Goal: Find specific fact: Find contact information

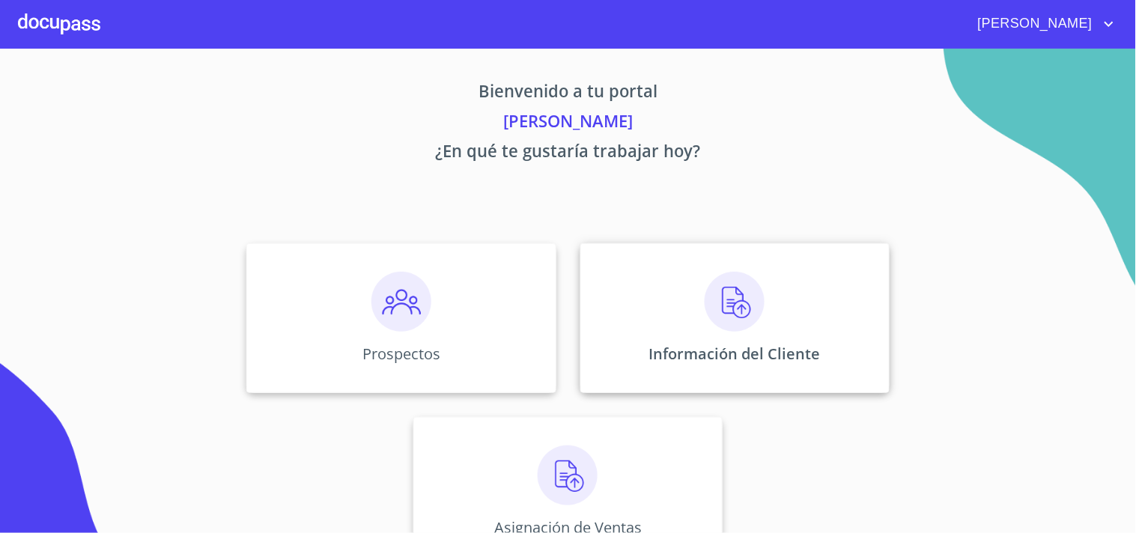
click at [766, 311] on div "Información del Cliente" at bounding box center [734, 318] width 309 height 150
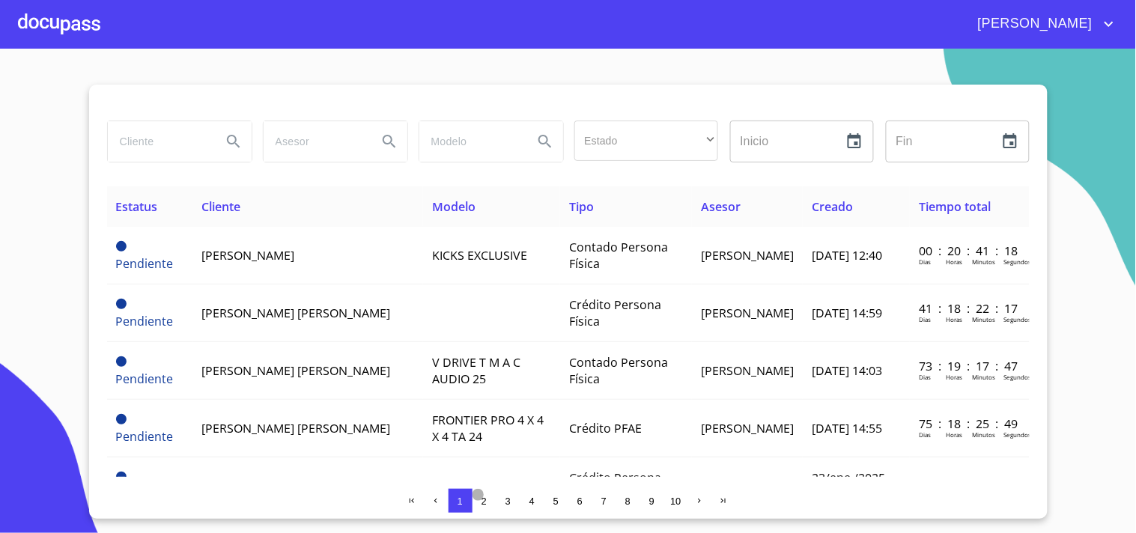
click at [484, 499] on span "2" at bounding box center [483, 501] width 5 height 11
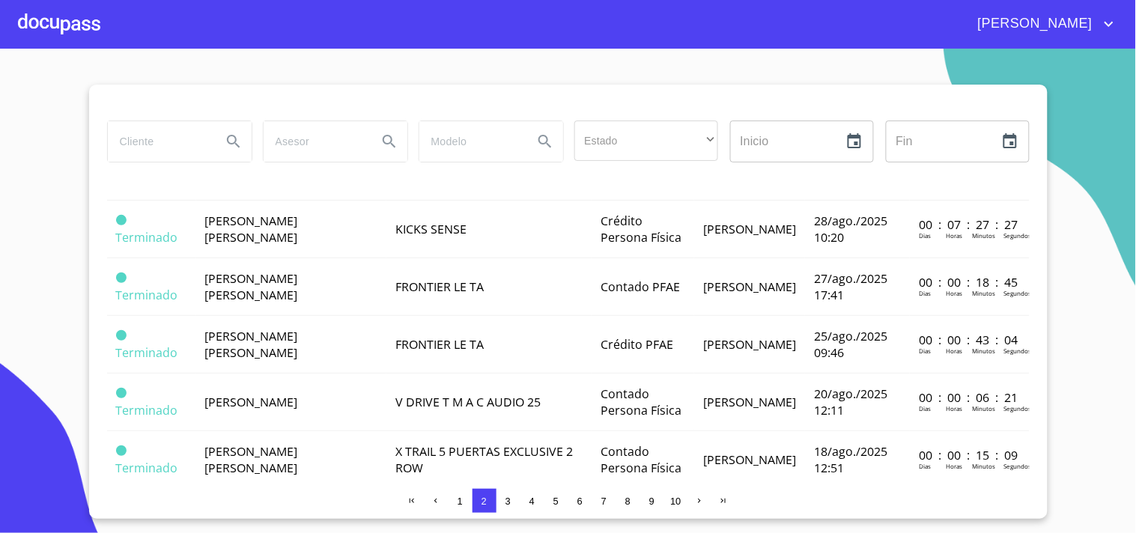
scroll to position [233, 0]
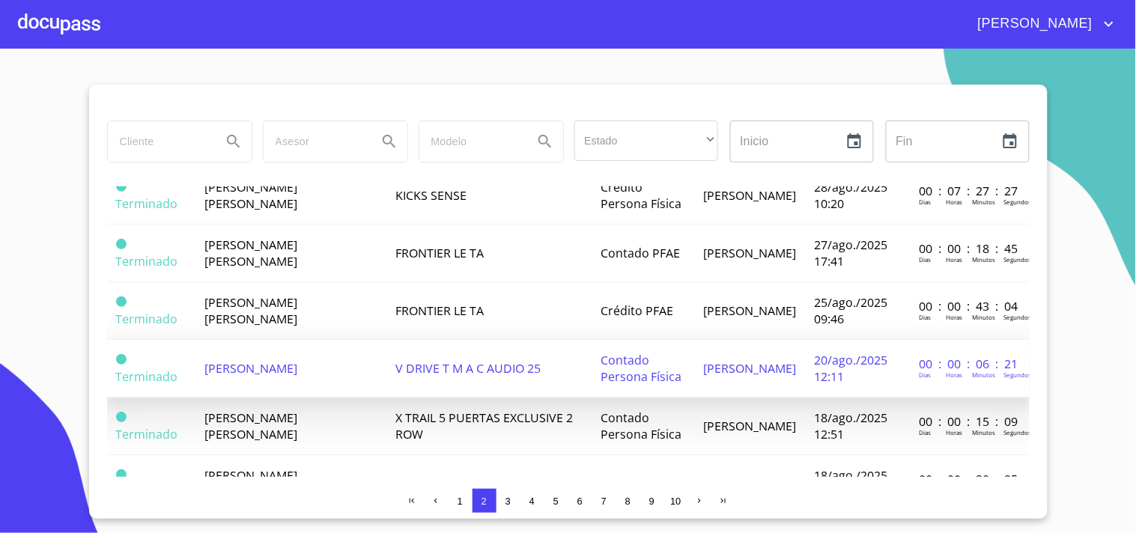
click at [228, 340] on td "[PERSON_NAME]" at bounding box center [291, 369] width 191 height 58
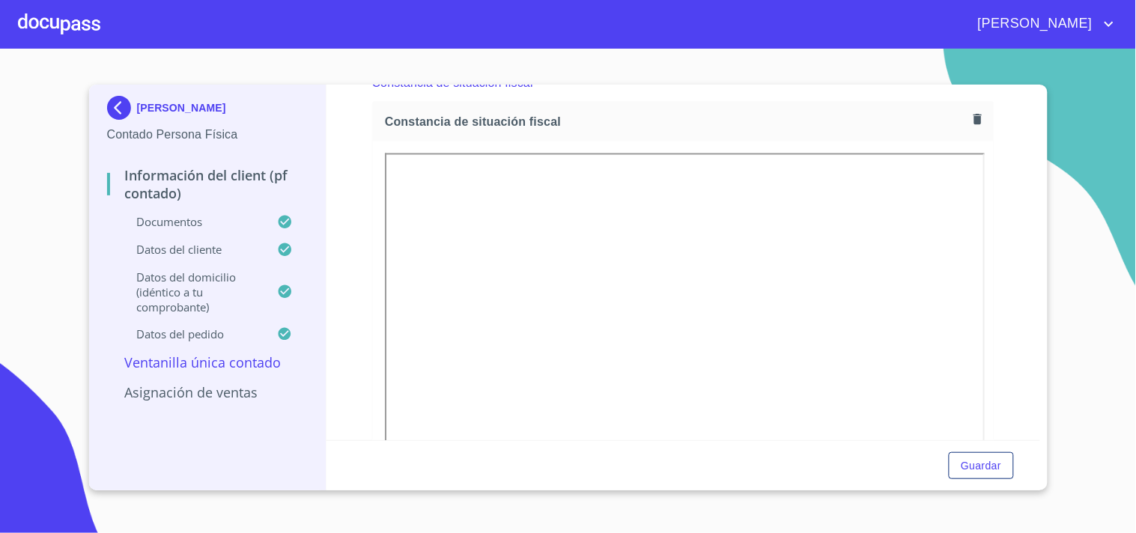
scroll to position [2169, 0]
click at [111, 115] on img at bounding box center [122, 108] width 30 height 24
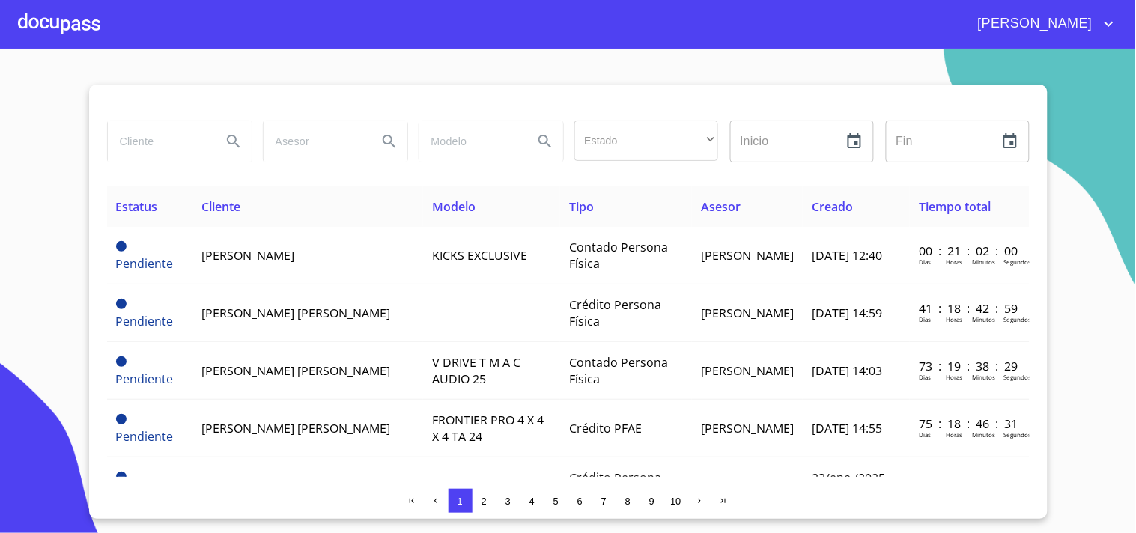
click at [485, 499] on span "2" at bounding box center [483, 501] width 5 height 11
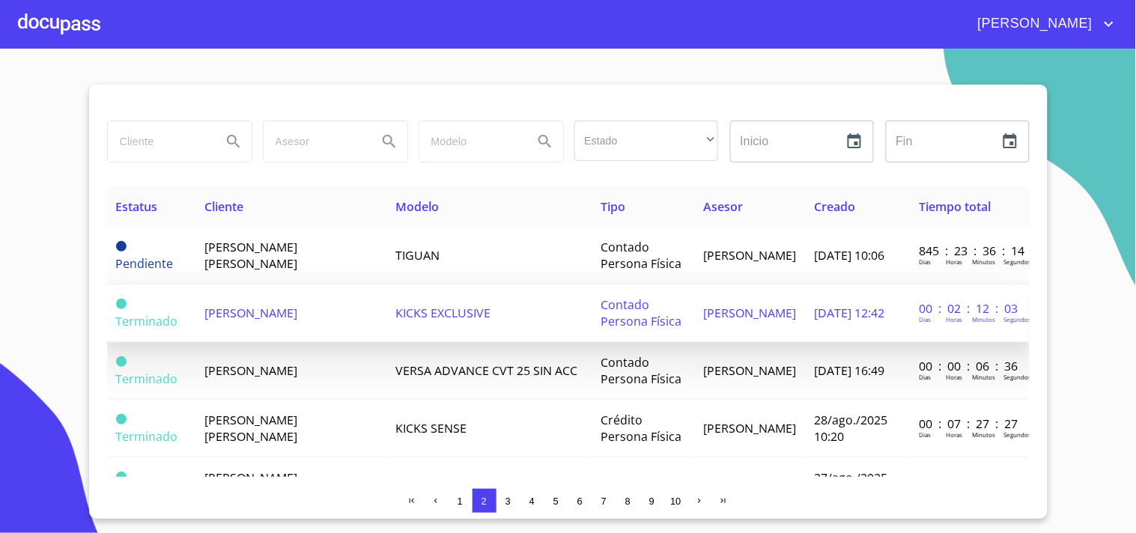
click at [246, 308] on span "[PERSON_NAME]" at bounding box center [251, 313] width 93 height 16
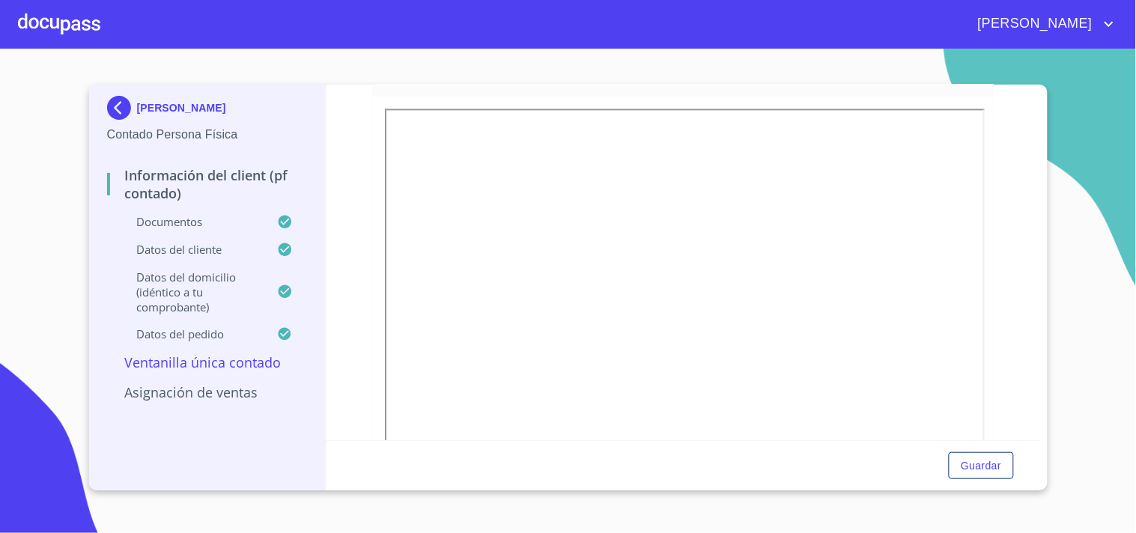
scroll to position [886, 0]
click at [117, 111] on img at bounding box center [122, 108] width 30 height 24
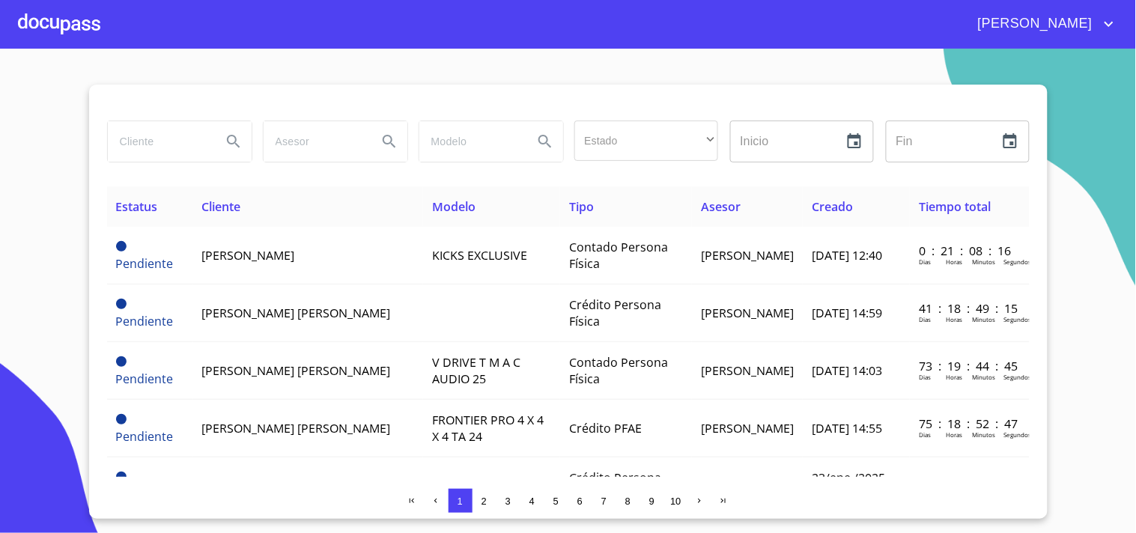
click at [81, 26] on div at bounding box center [59, 24] width 82 height 48
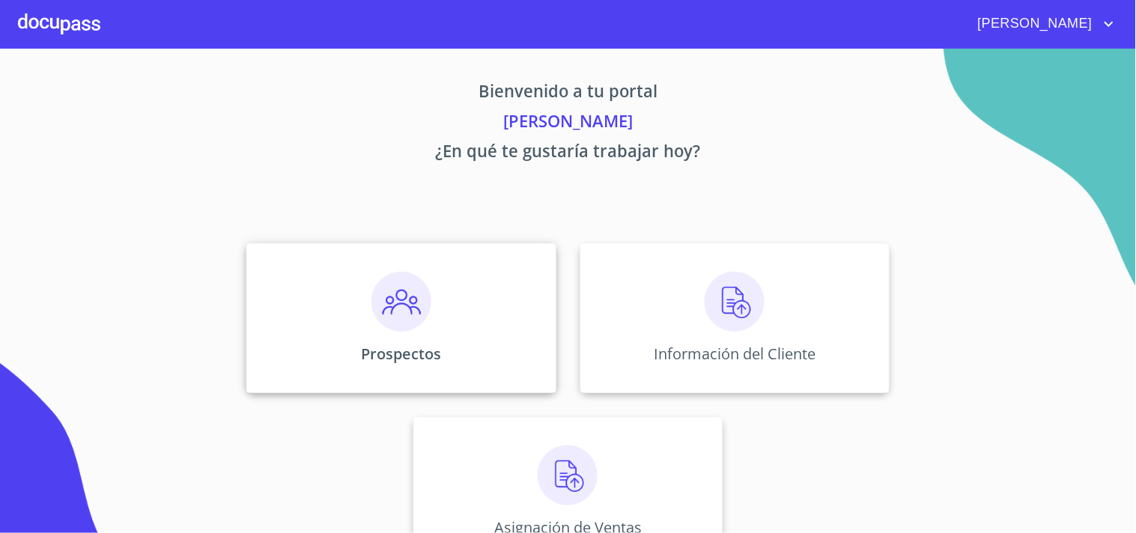
click at [412, 310] on img at bounding box center [401, 302] width 60 height 60
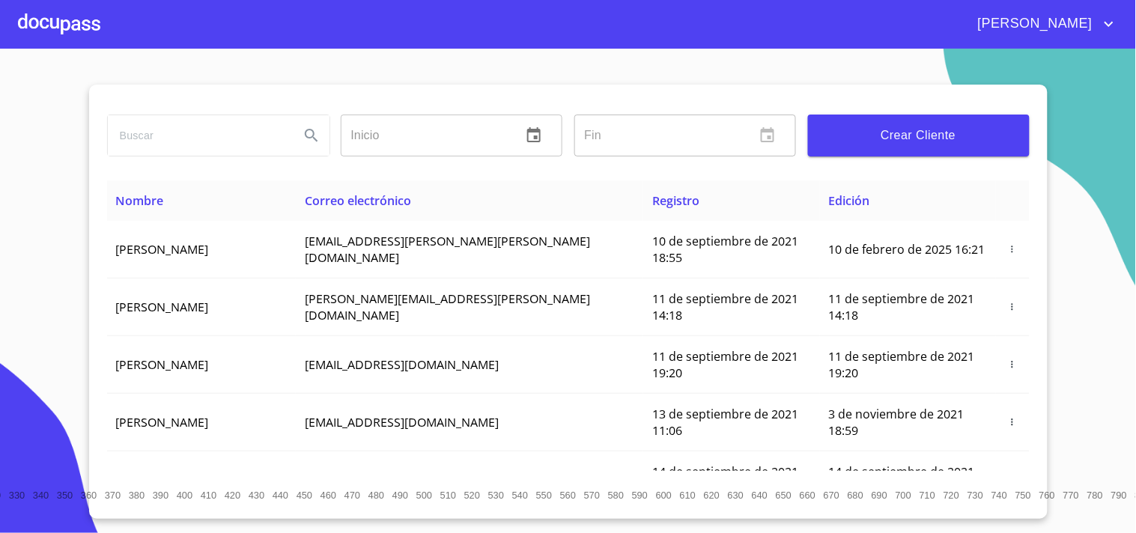
click at [231, 139] on input "search" at bounding box center [198, 135] width 180 height 40
type input "[PERSON_NAME]"
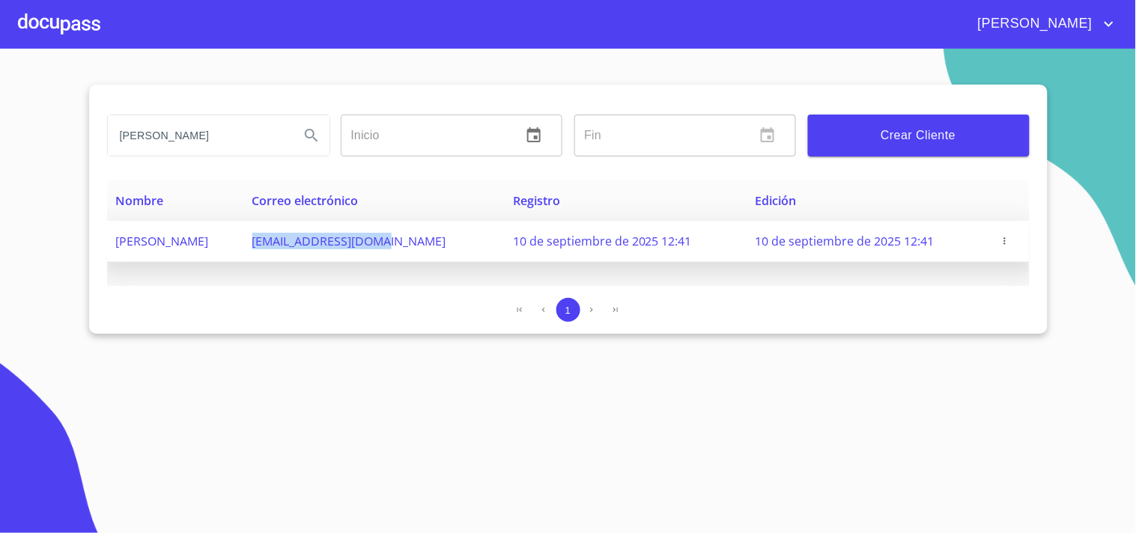
drag, startPoint x: 338, startPoint y: 238, endPoint x: 464, endPoint y: 247, distance: 126.9
click at [470, 248] on td "[EMAIL_ADDRESS][DOMAIN_NAME]" at bounding box center [373, 241] width 261 height 41
copy span "[EMAIL_ADDRESS][DOMAIN_NAME]"
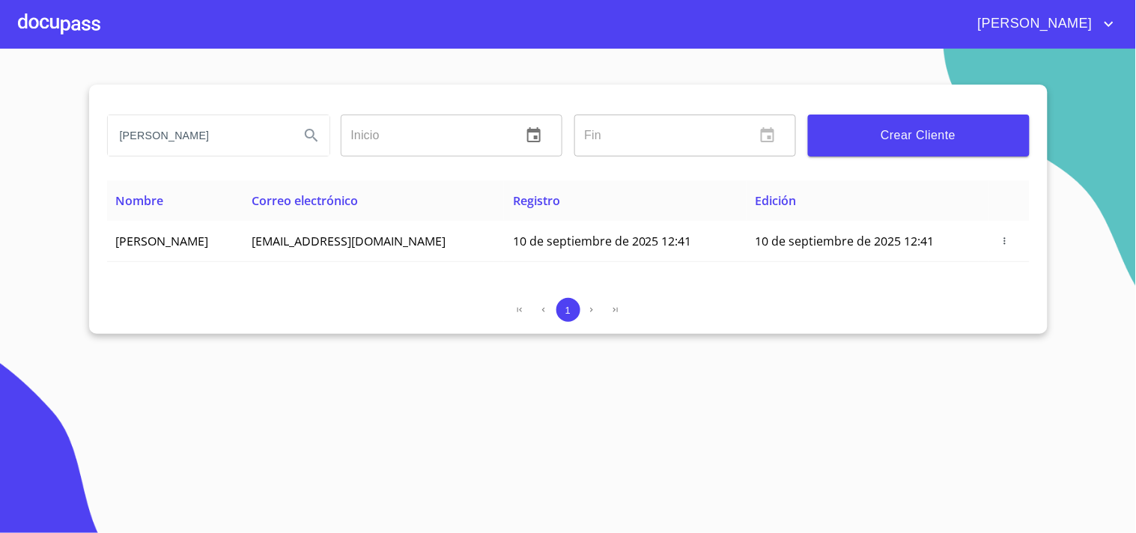
click at [49, 28] on div at bounding box center [59, 24] width 82 height 48
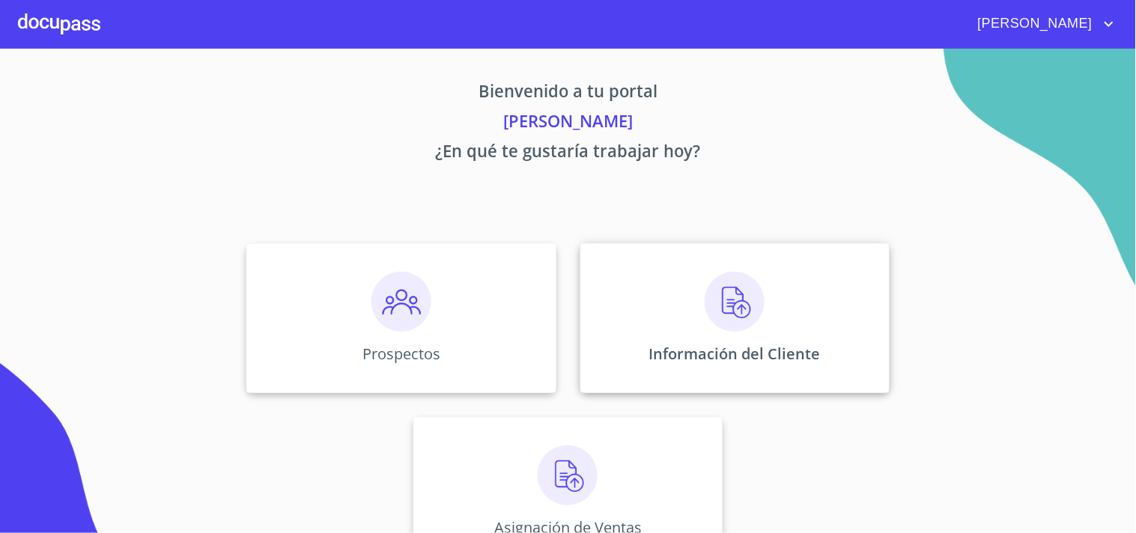
click at [720, 301] on img at bounding box center [735, 302] width 60 height 60
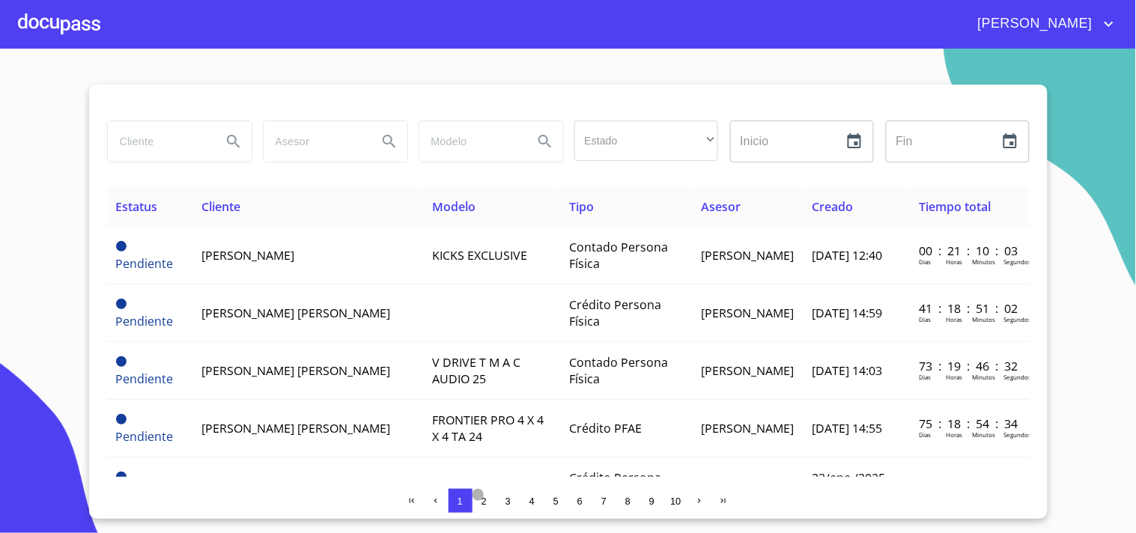
click at [487, 500] on span "2" at bounding box center [483, 501] width 5 height 11
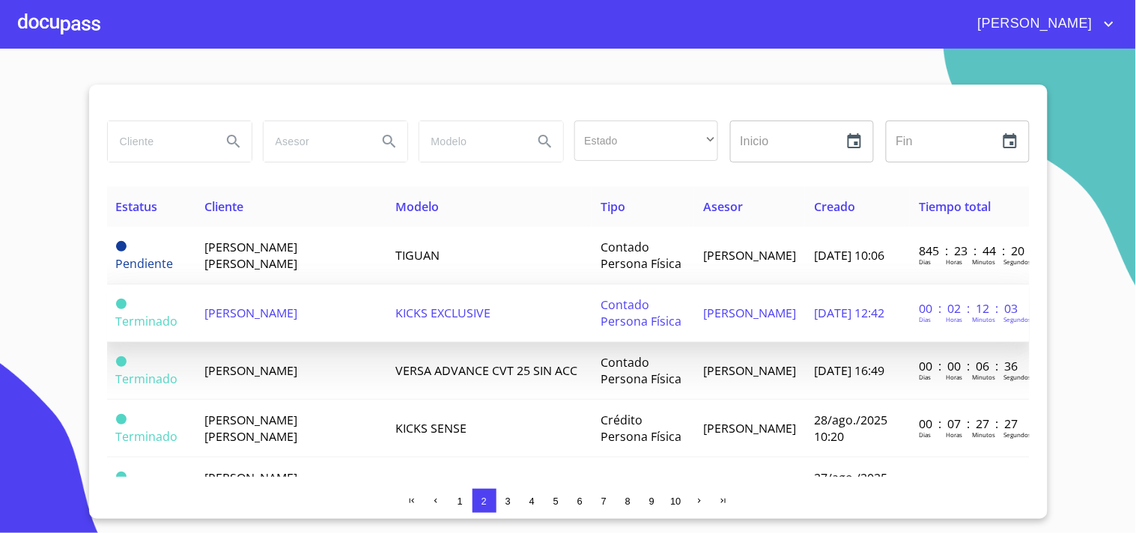
click at [266, 315] on td "[PERSON_NAME]" at bounding box center [291, 314] width 191 height 58
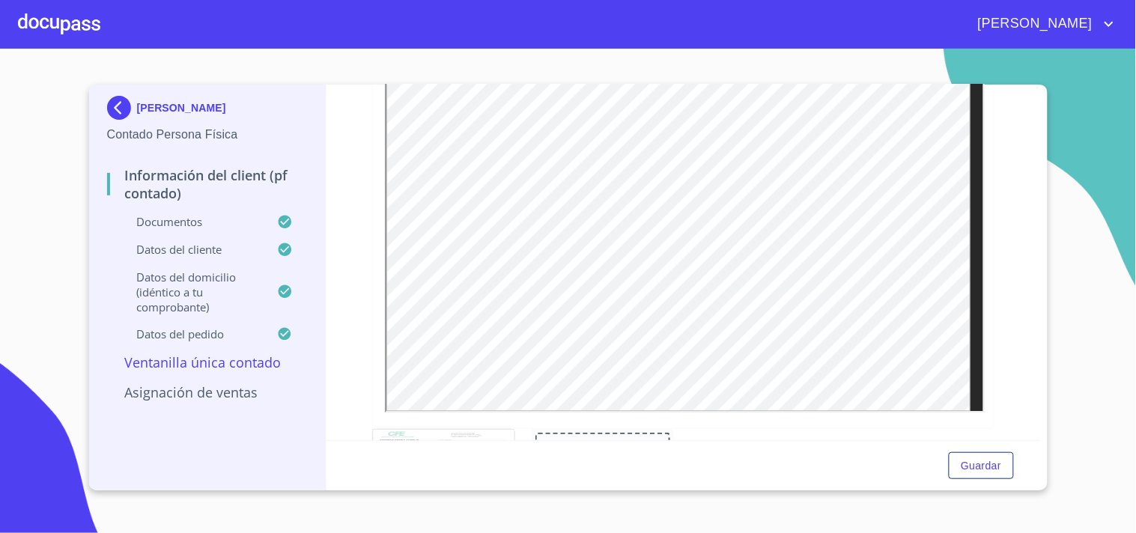
scroll to position [990, 0]
